Goal: Information Seeking & Learning: Learn about a topic

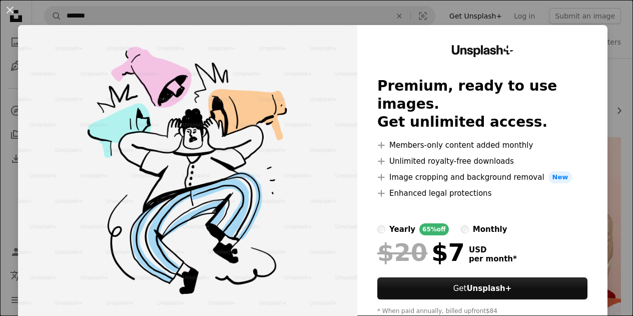
scroll to position [350, 0]
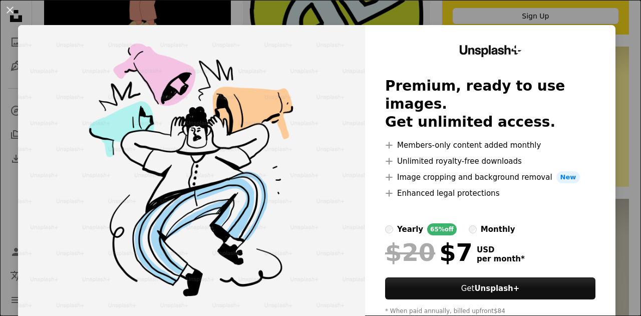
click at [259, 7] on div "An X shape Unsplash+ Premium, ready to use images. Get unlimited access. A plus…" at bounding box center [320, 158] width 641 height 316
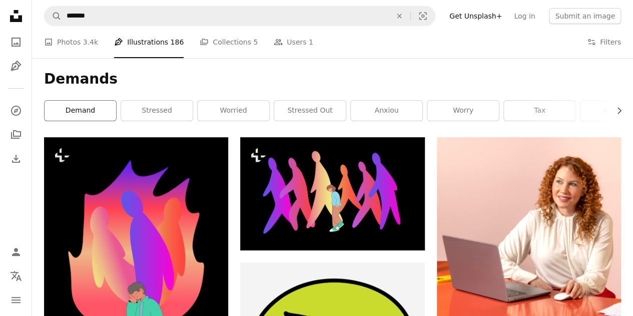
click at [104, 107] on link "demand" at bounding box center [81, 111] width 72 height 20
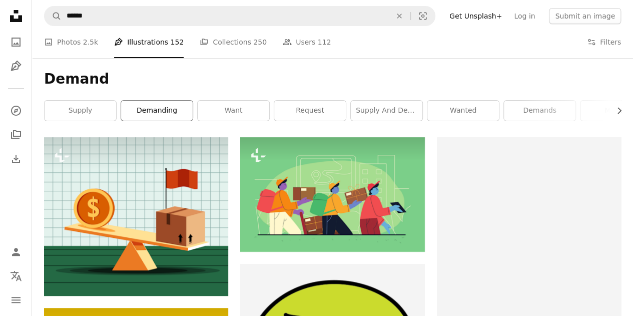
click at [142, 113] on link "demanding" at bounding box center [157, 111] width 72 height 20
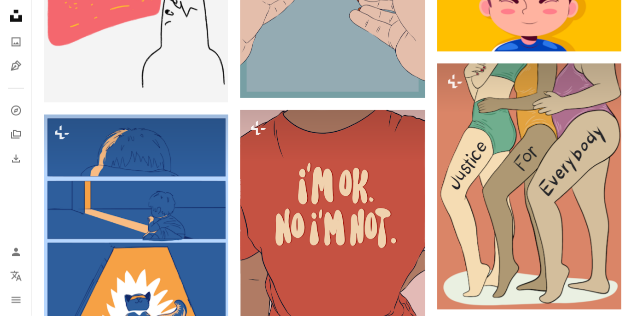
scroll to position [1151, 0]
